Goal: Task Accomplishment & Management: Use online tool/utility

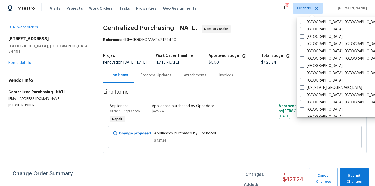
scroll to position [179, 0]
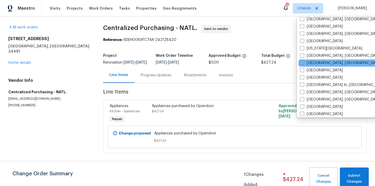
click at [299, 63] on div "[GEOGRAPHIC_DATA], [GEOGRAPHIC_DATA]" at bounding box center [350, 62] width 105 height 7
click at [302, 63] on span at bounding box center [302, 63] width 4 height 4
click at [302, 63] on input "[GEOGRAPHIC_DATA], [GEOGRAPHIC_DATA]" at bounding box center [301, 61] width 3 height 3
checkbox input "true"
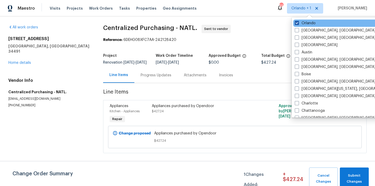
click at [302, 23] on label "Orlando" at bounding box center [305, 23] width 21 height 5
click at [298, 23] on input "Orlando" at bounding box center [296, 22] width 3 height 3
checkbox input "false"
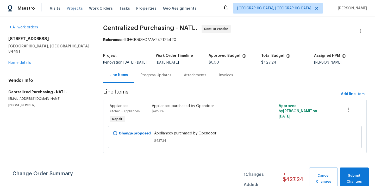
click at [67, 9] on span "Projects" at bounding box center [75, 8] width 16 height 5
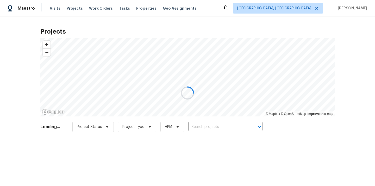
click at [217, 127] on div at bounding box center [187, 93] width 375 height 186
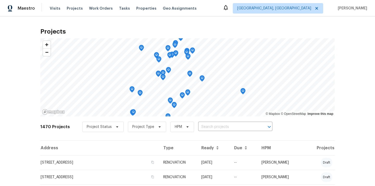
click at [217, 127] on input "text" at bounding box center [228, 127] width 60 height 8
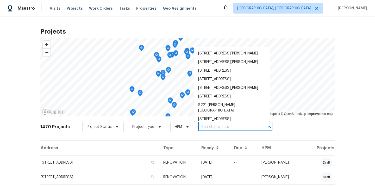
paste input "[STREET_ADDRESS]"
type input "[STREET_ADDRESS]"
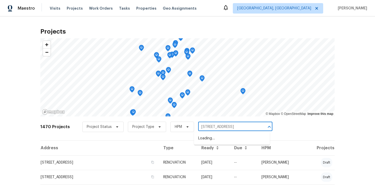
scroll to position [0, 4]
click at [223, 140] on li "[STREET_ADDRESS]" at bounding box center [232, 138] width 76 height 9
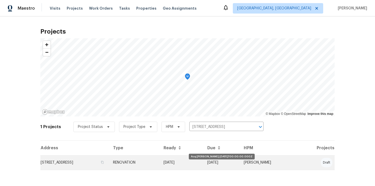
click at [203, 165] on td "[DATE]" at bounding box center [181, 162] width 44 height 15
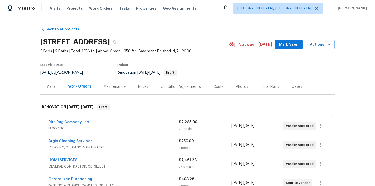
click at [110, 43] on h2 "[STREET_ADDRESS]" at bounding box center [74, 41] width 69 height 5
copy h2 "37938"
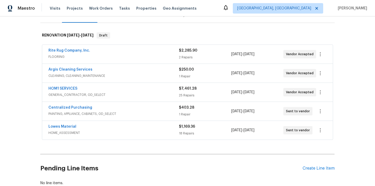
scroll to position [72, 0]
click at [73, 106] on link "Centralized Purchasing" at bounding box center [70, 107] width 44 height 4
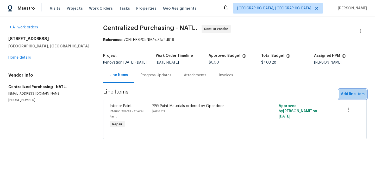
click at [350, 96] on span "Add line item" at bounding box center [353, 94] width 24 height 7
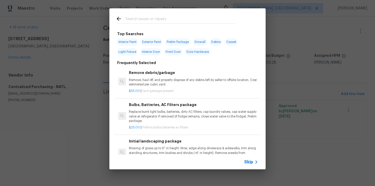
click at [146, 19] on input "text" at bounding box center [180, 20] width 110 height 8
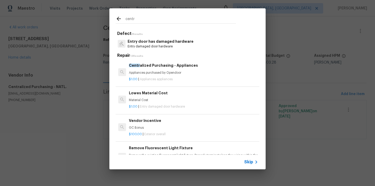
type input "centr"
click at [169, 68] on h6 "Centr alized Purchasing - Appliances" at bounding box center [193, 65] width 129 height 6
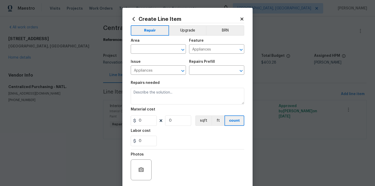
type input "Centralized Purchasing - Appliances $1.00"
type textarea "Appliances purchased by Opendoor"
type input "1"
click at [157, 50] on input "text" at bounding box center [151, 50] width 41 height 8
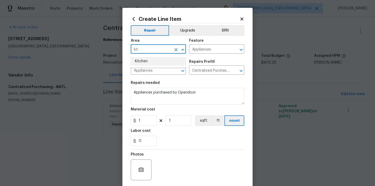
click at [145, 60] on li "Kitchen" at bounding box center [158, 61] width 55 height 9
type input "Kitchen"
click at [214, 84] on div "Repairs needed" at bounding box center [187, 84] width 113 height 7
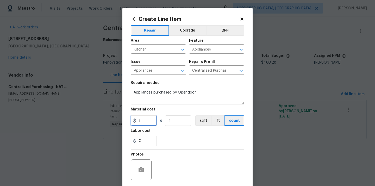
drag, startPoint x: 143, startPoint y: 121, endPoint x: 137, endPoint y: 121, distance: 5.7
click at [137, 121] on input "1" at bounding box center [144, 120] width 26 height 10
paste input "237.67"
type input "237.67"
click at [176, 133] on div "Labor cost" at bounding box center [187, 132] width 113 height 7
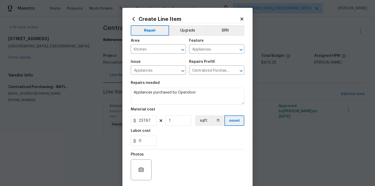
scroll to position [39, 0]
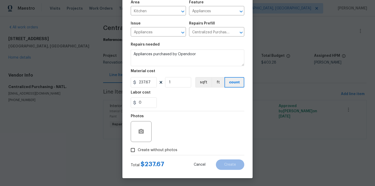
click at [164, 149] on span "Create without photos" at bounding box center [158, 149] width 40 height 5
click at [138, 149] on input "Create without photos" at bounding box center [133, 150] width 10 height 10
checkbox input "true"
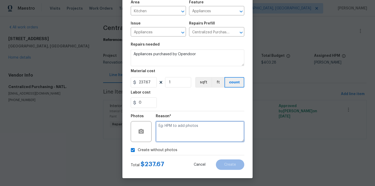
click at [171, 132] on textarea at bounding box center [200, 131] width 88 height 21
type textarea "N/A"
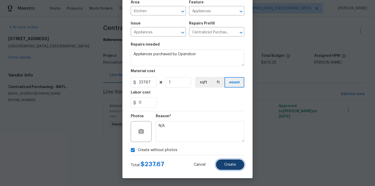
click at [225, 166] on span "Create" at bounding box center [230, 165] width 12 height 4
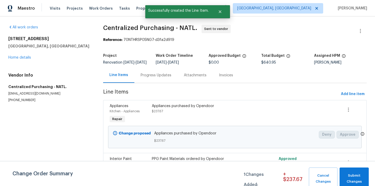
scroll to position [24, 0]
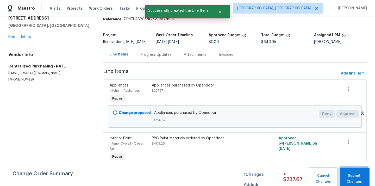
click at [356, 179] on span "Submit Changes" at bounding box center [354, 179] width 24 height 12
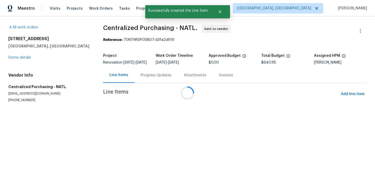
scroll to position [0, 0]
